Goal: Information Seeking & Learning: Find specific fact

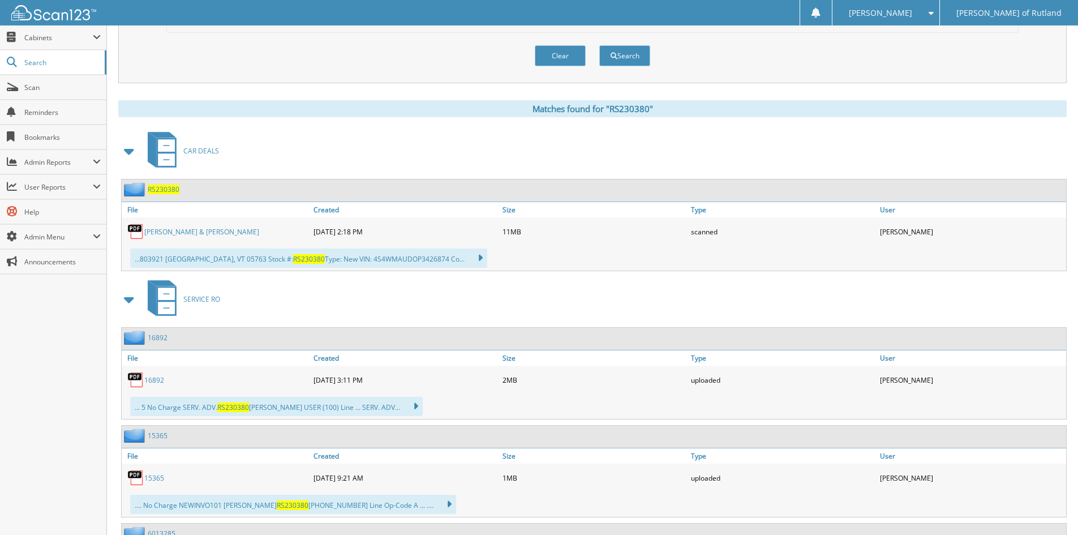
click at [158, 189] on span "RS230380" at bounding box center [164, 189] width 32 height 10
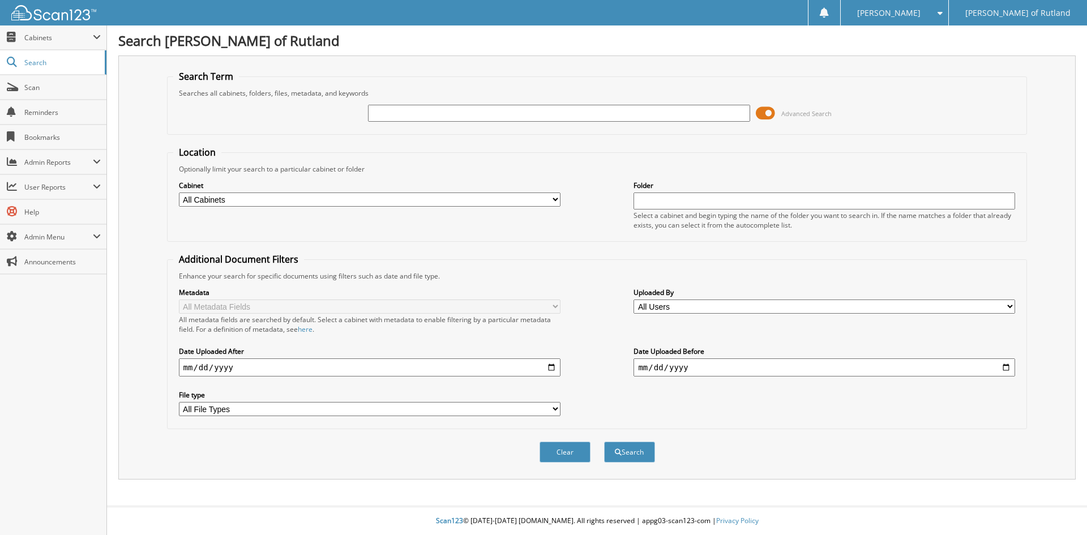
click at [406, 106] on input "text" at bounding box center [558, 113] width 381 height 17
click at [604, 441] on button "Search" at bounding box center [629, 451] width 51 height 21
click at [484, 109] on input "text" at bounding box center [558, 113] width 381 height 17
type input "morsecai"
click at [604, 441] on button "Search" at bounding box center [629, 451] width 51 height 21
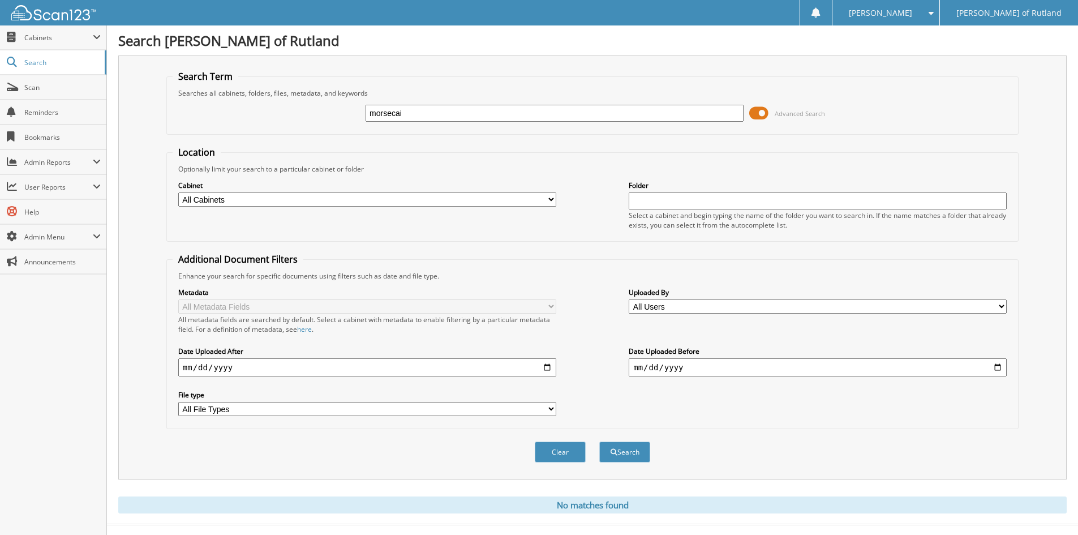
click at [388, 114] on input "morsecai" at bounding box center [555, 113] width 378 height 17
type input "mordecai"
click at [599, 441] on button "Search" at bounding box center [624, 451] width 51 height 21
click at [427, 109] on input "mordecai" at bounding box center [555, 113] width 378 height 17
type input "mordecai 44979"
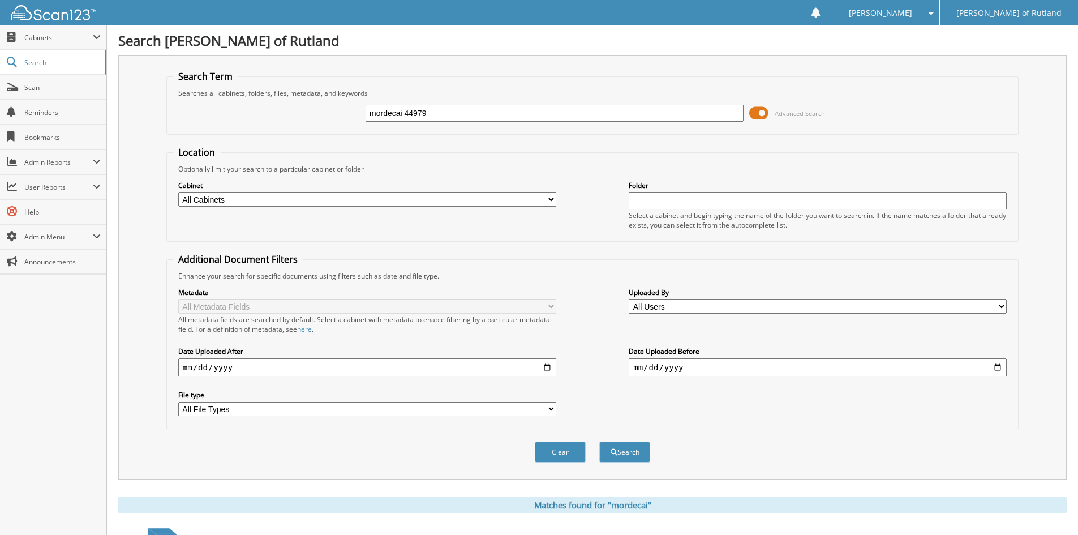
click at [599, 441] on button "Search" at bounding box center [624, 451] width 51 height 21
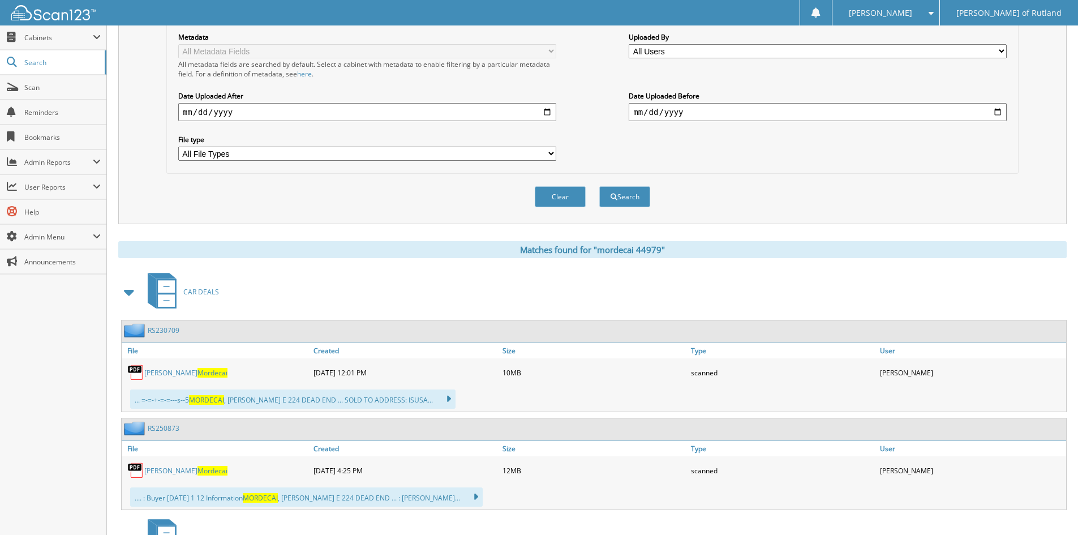
scroll to position [283, 0]
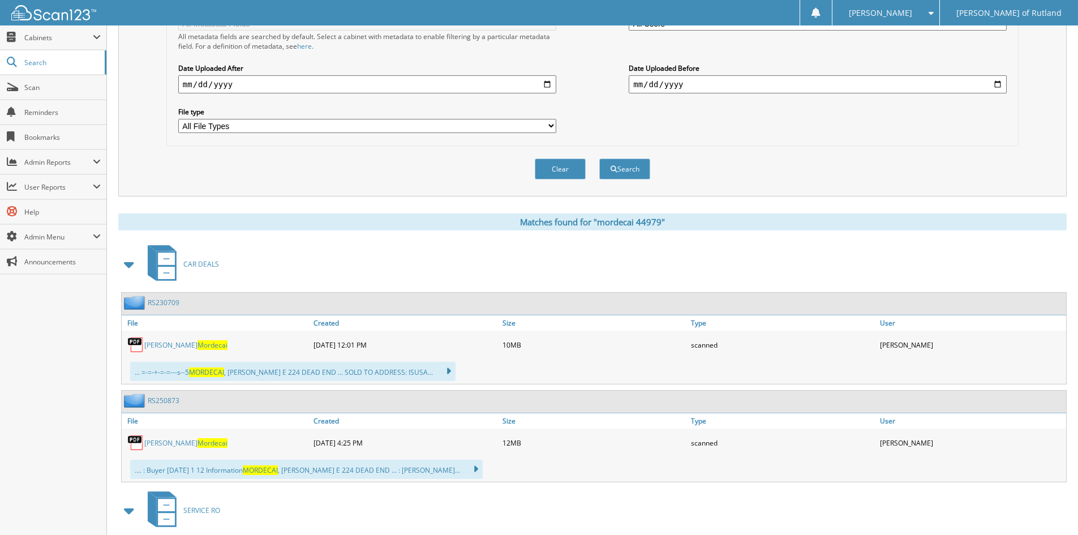
click at [162, 303] on link "RS230709" at bounding box center [164, 303] width 32 height 10
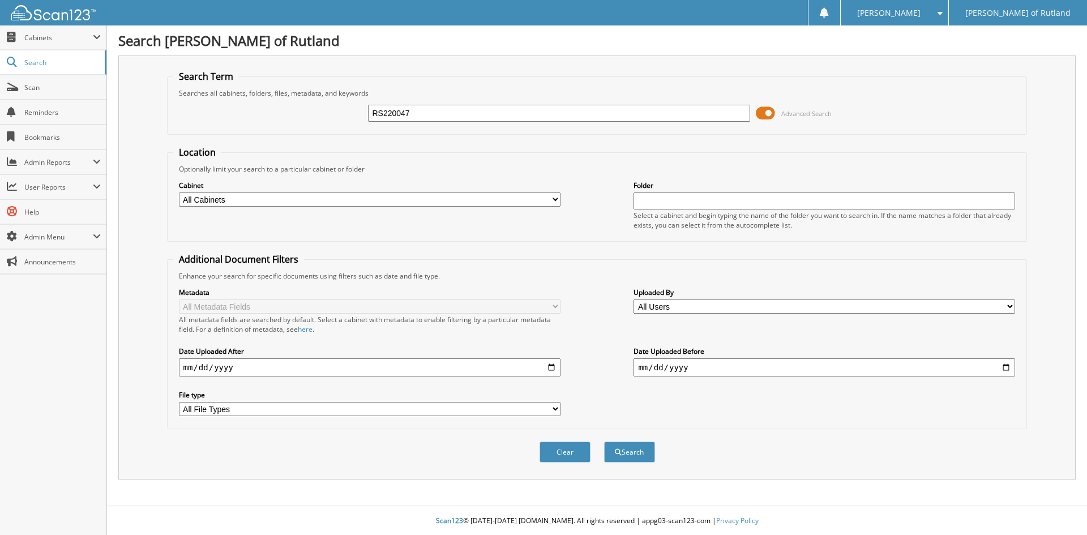
type input "RS220047"
click at [604, 441] on button "Search" at bounding box center [629, 451] width 51 height 21
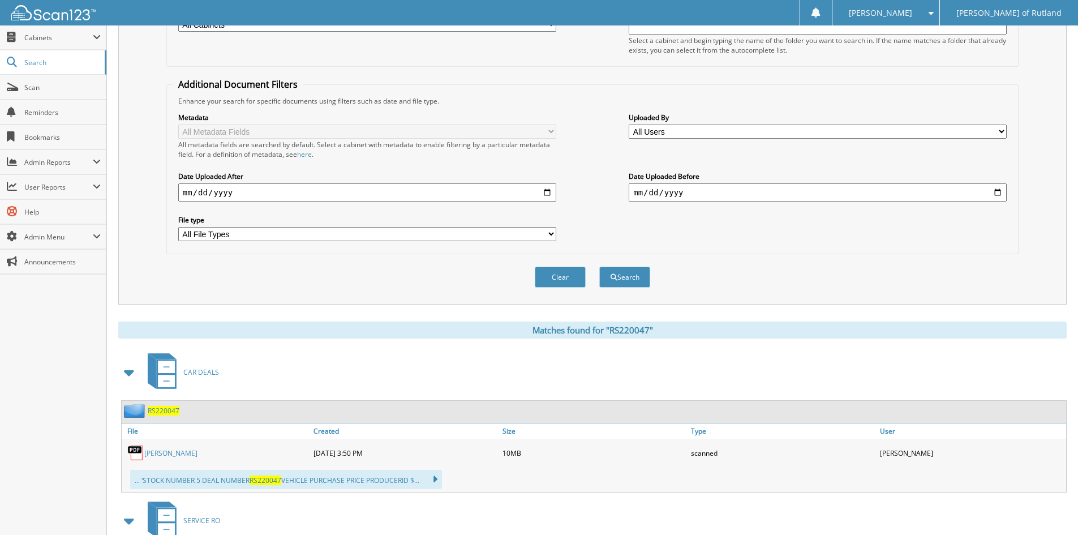
scroll to position [226, 0]
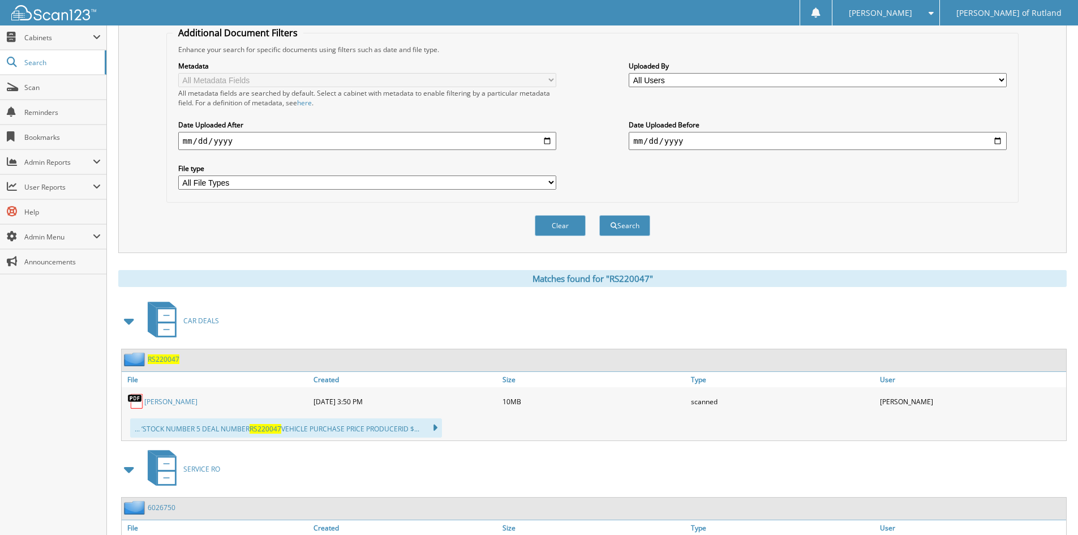
click at [169, 359] on span "RS220047" at bounding box center [164, 359] width 32 height 10
